Goal: Information Seeking & Learning: Learn about a topic

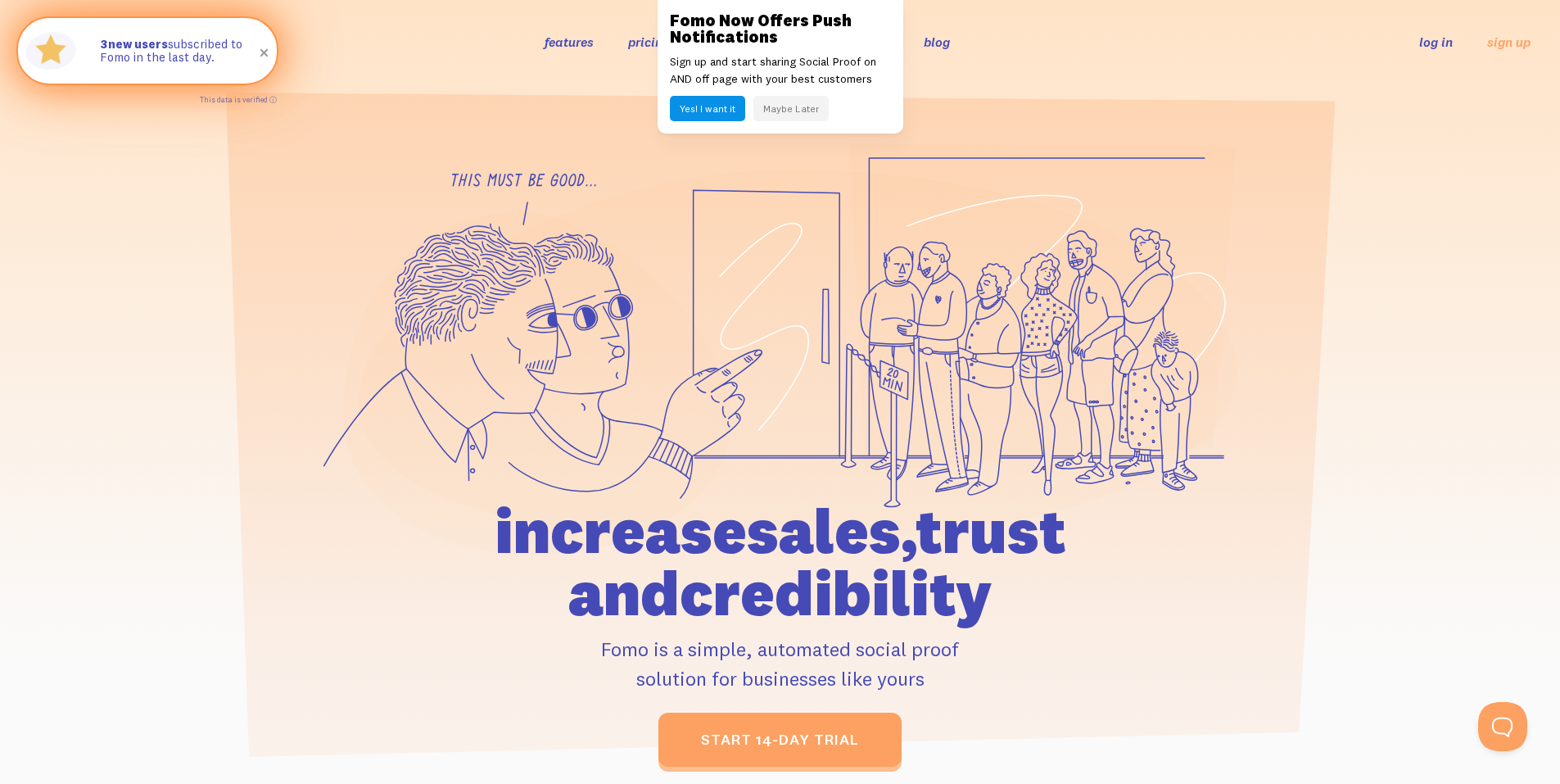
drag, startPoint x: 104, startPoint y: 44, endPoint x: 217, endPoint y: 60, distance: 114.1
click at [217, 60] on div "3 new users subscribed to Fomo in the last day." at bounding box center [180, 50] width 193 height 66
click at [214, 71] on div "3 new users subscribed to Fomo in the last day." at bounding box center [180, 50] width 193 height 66
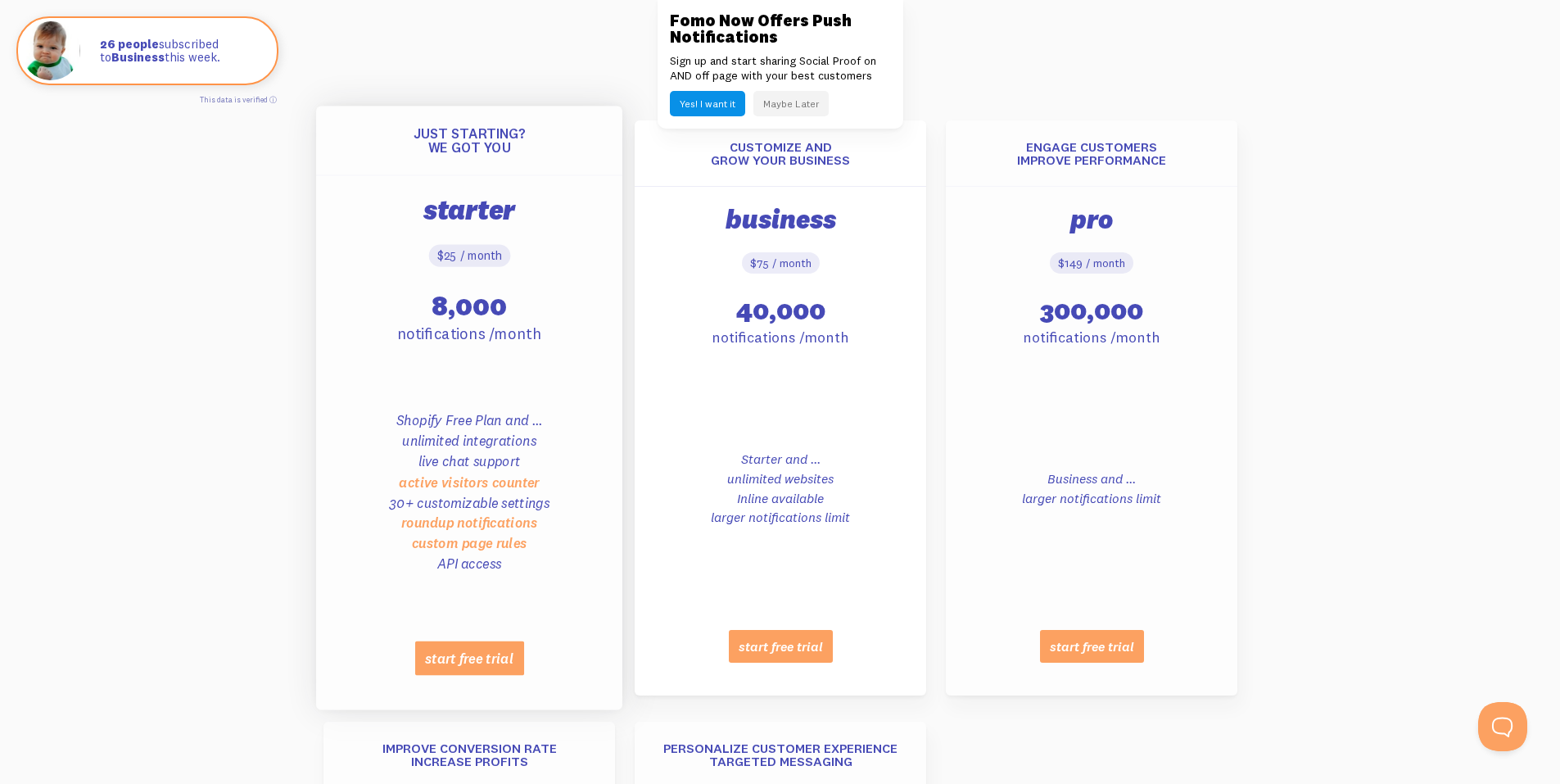
scroll to position [656, 0]
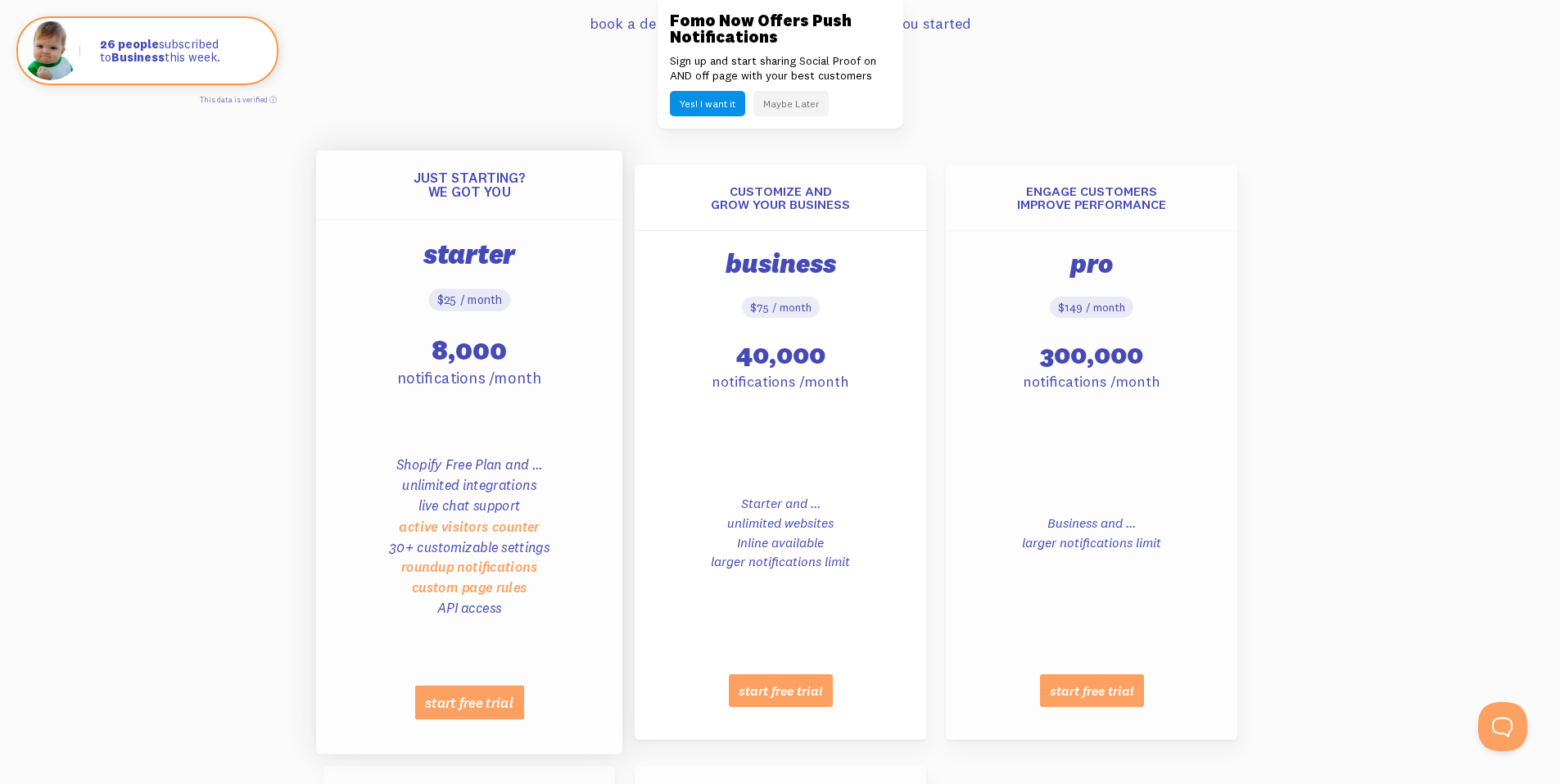
drag, startPoint x: 454, startPoint y: 346, endPoint x: 510, endPoint y: 354, distance: 56.6
click at [510, 354] on p "8,000" at bounding box center [469, 349] width 286 height 36
click at [514, 360] on p "8,000" at bounding box center [469, 349] width 286 height 36
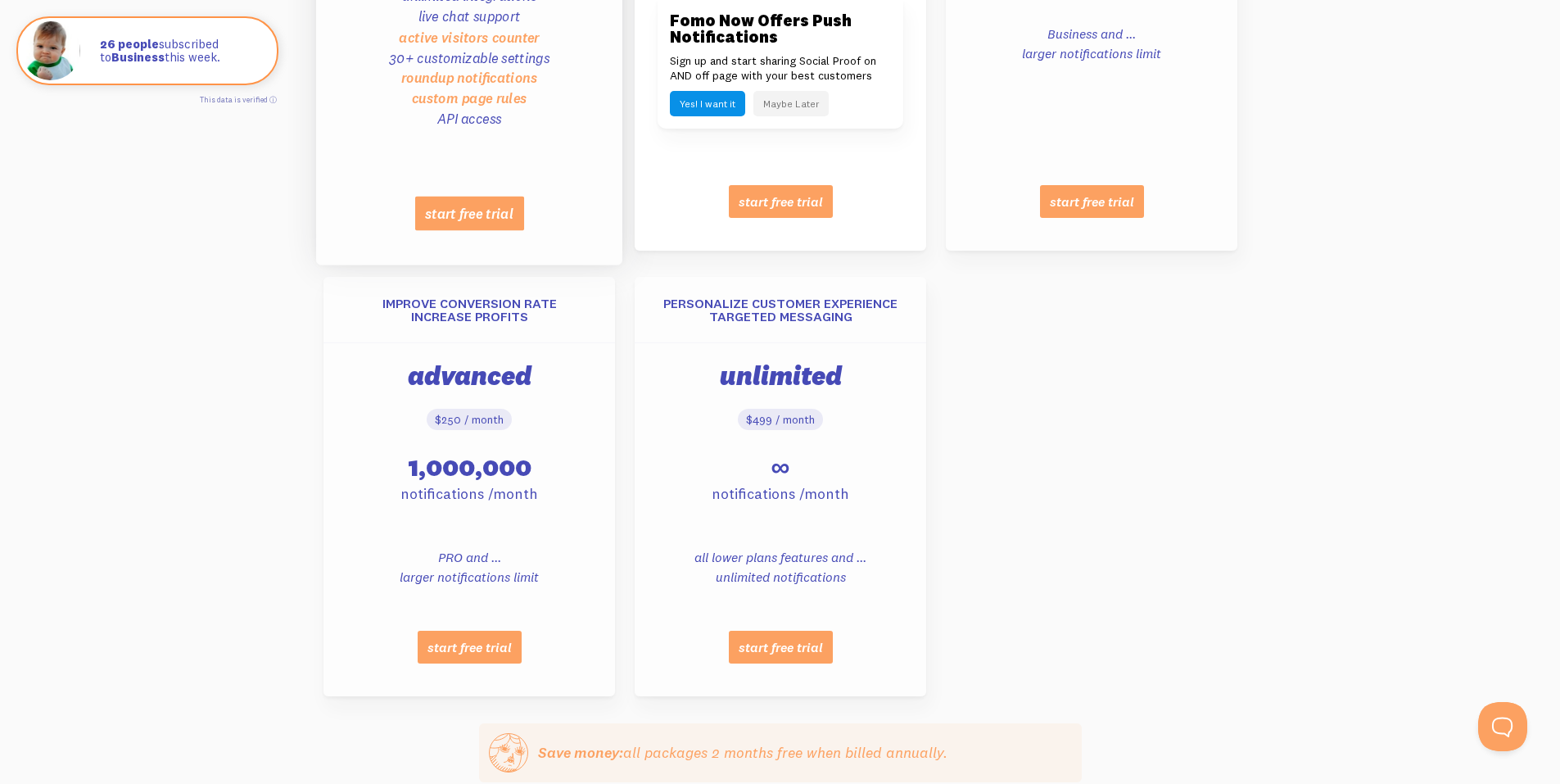
scroll to position [1147, 0]
